Goal: Task Accomplishment & Management: Use online tool/utility

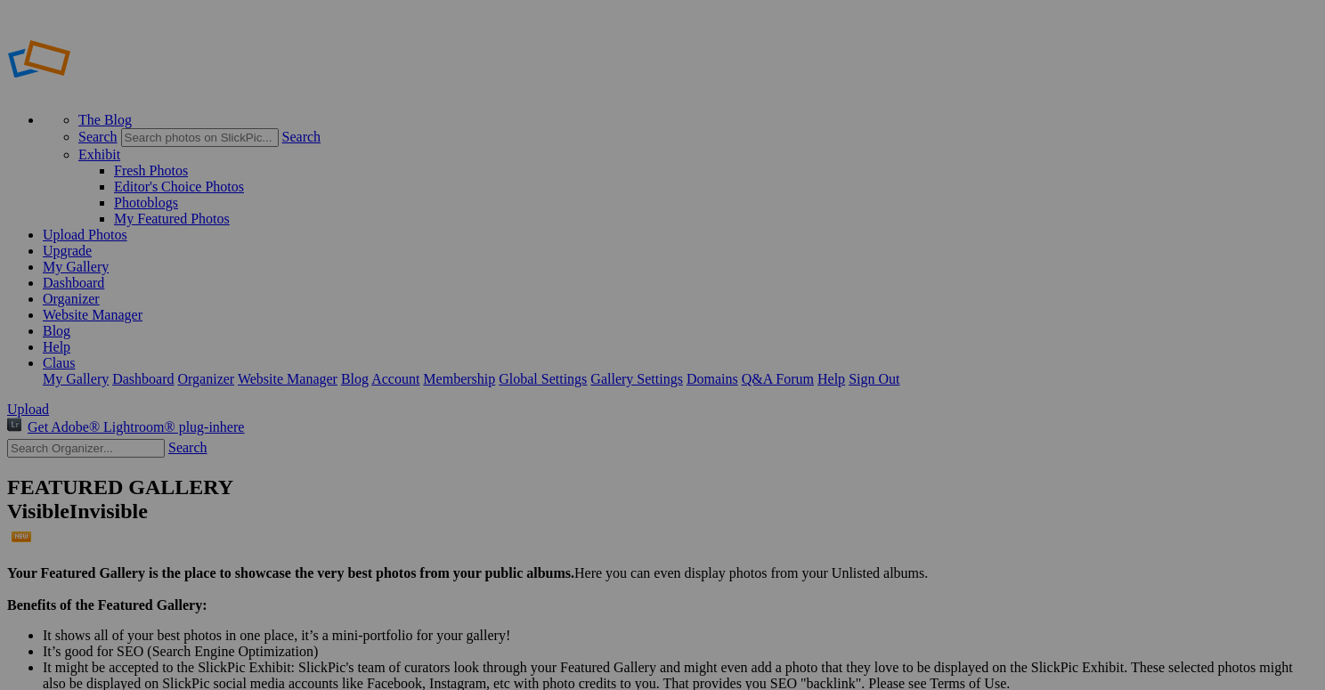
click at [104, 275] on link "Dashboard" at bounding box center [73, 282] width 61 height 15
